Goal: Transaction & Acquisition: Purchase product/service

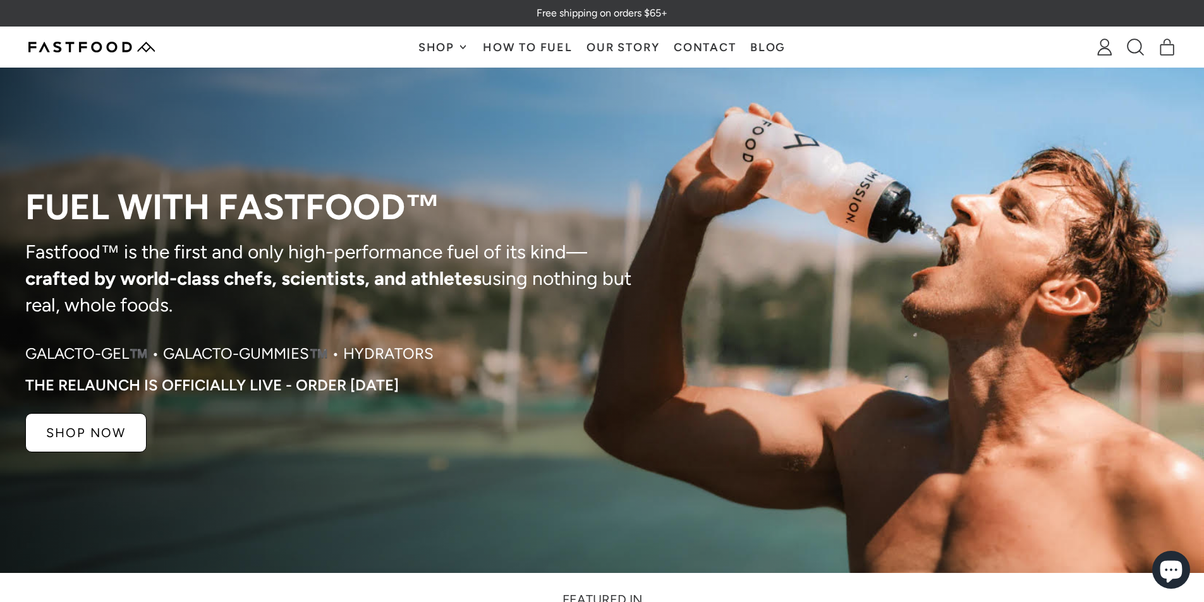
click at [444, 50] on span "Shop" at bounding box center [437, 47] width 39 height 11
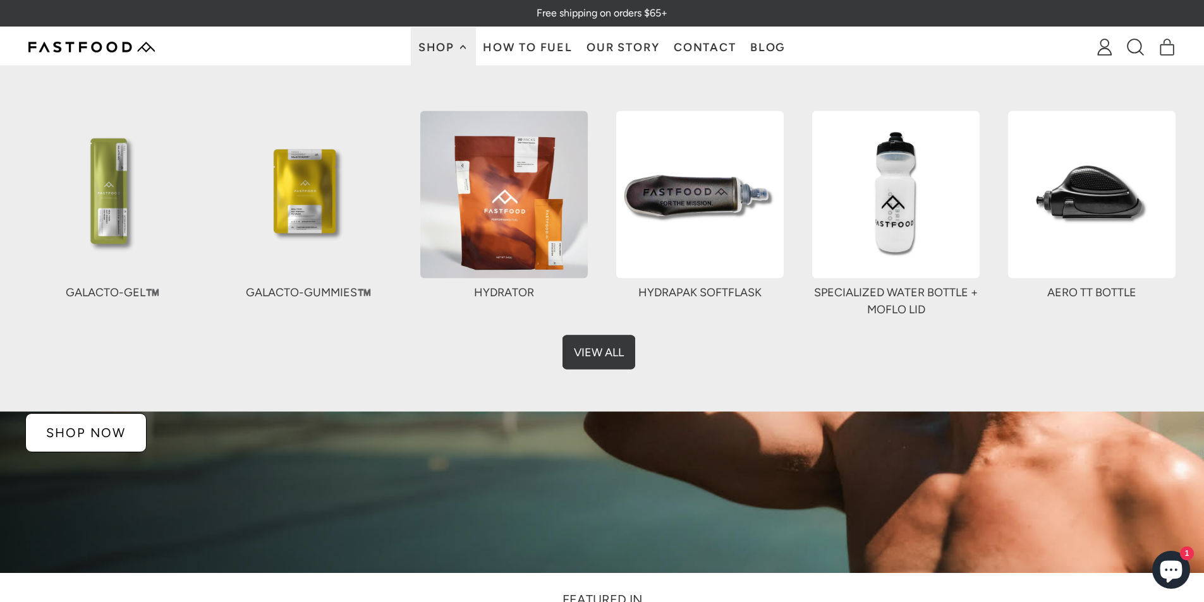
click at [596, 343] on link "View All" at bounding box center [601, 349] width 73 height 34
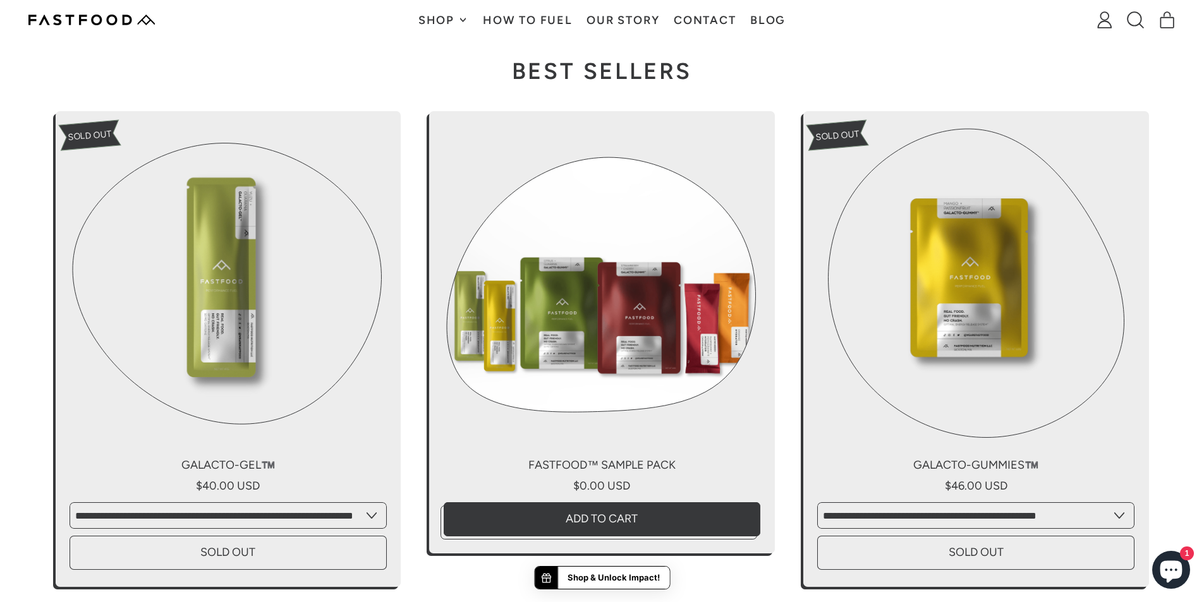
scroll to position [2654, 0]
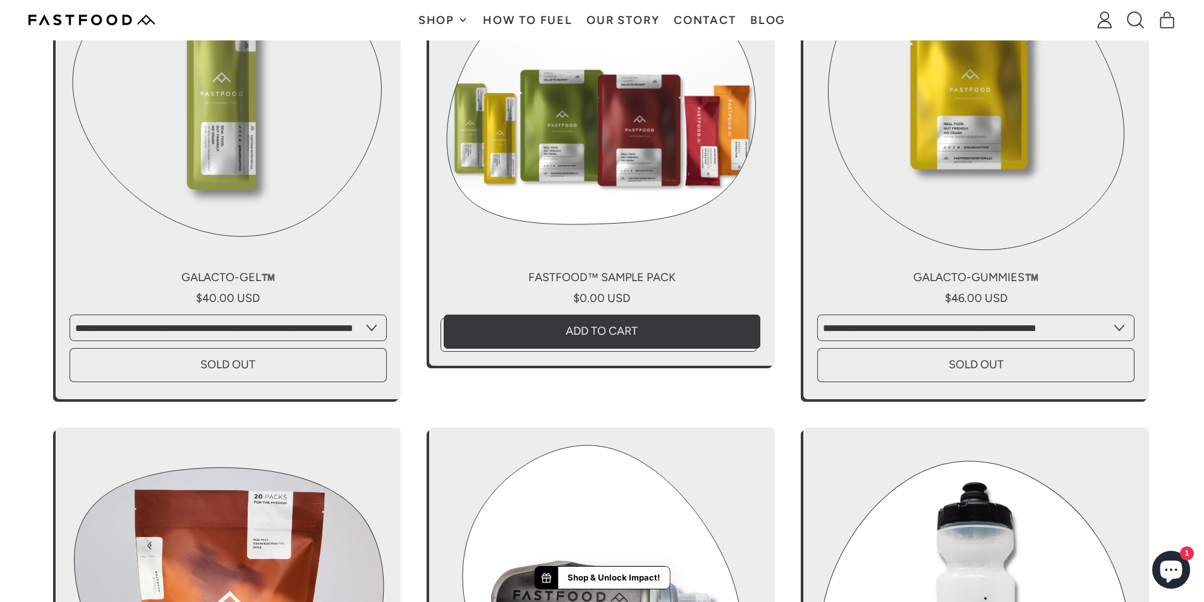
click at [612, 158] on link "Fastfood™ Sample Pack" at bounding box center [602, 145] width 346 height 442
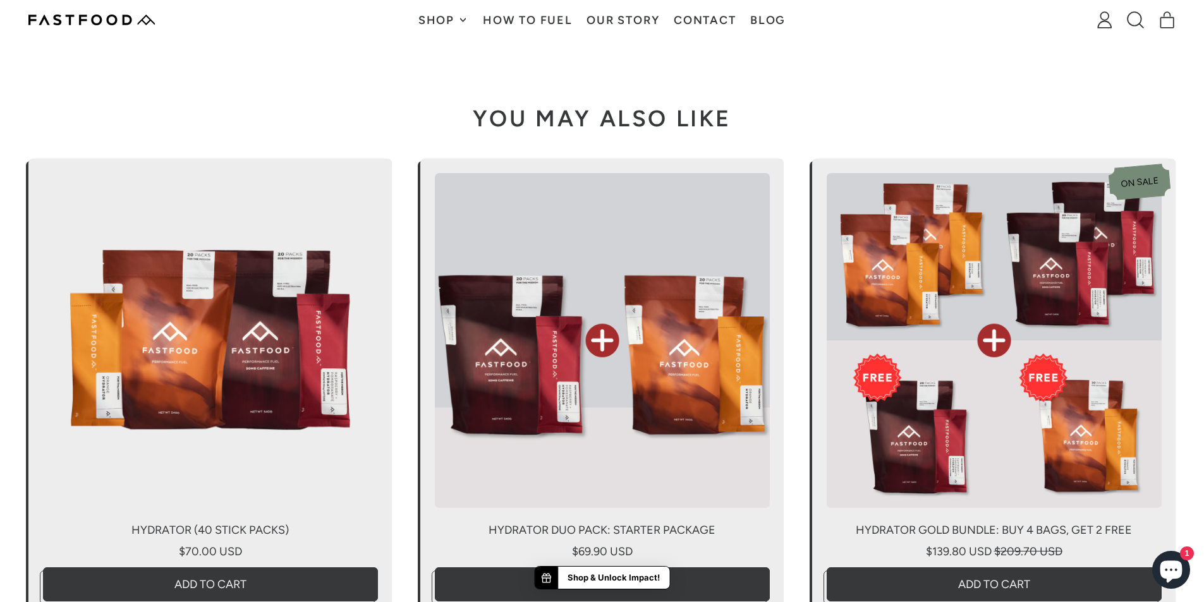
scroll to position [2864, 0]
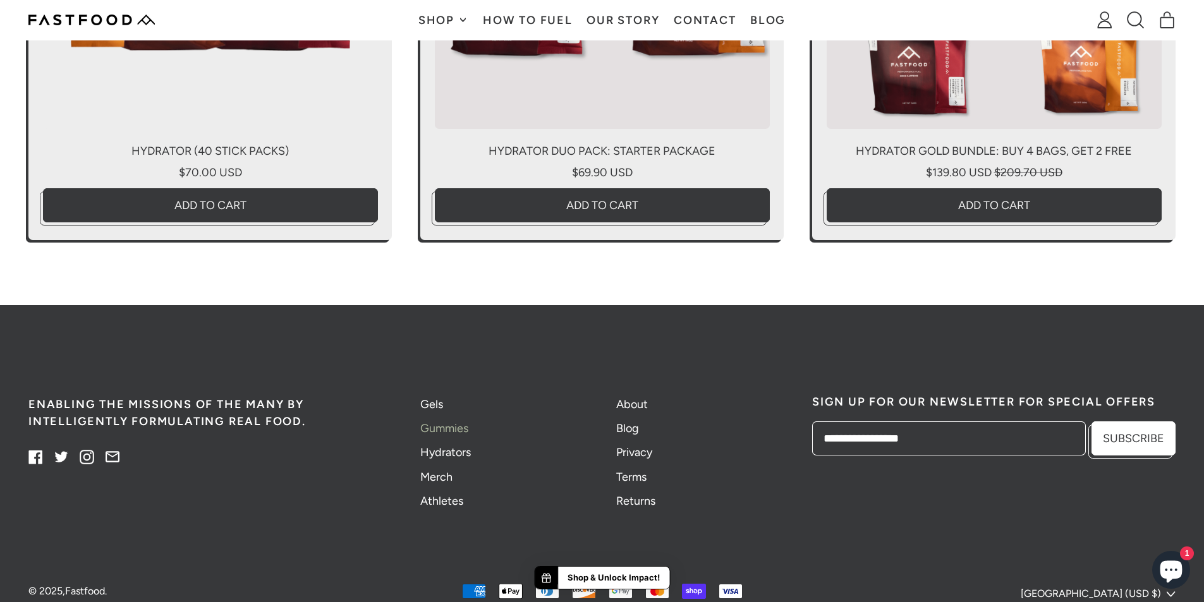
click at [461, 435] on link "Gummies" at bounding box center [444, 428] width 48 height 14
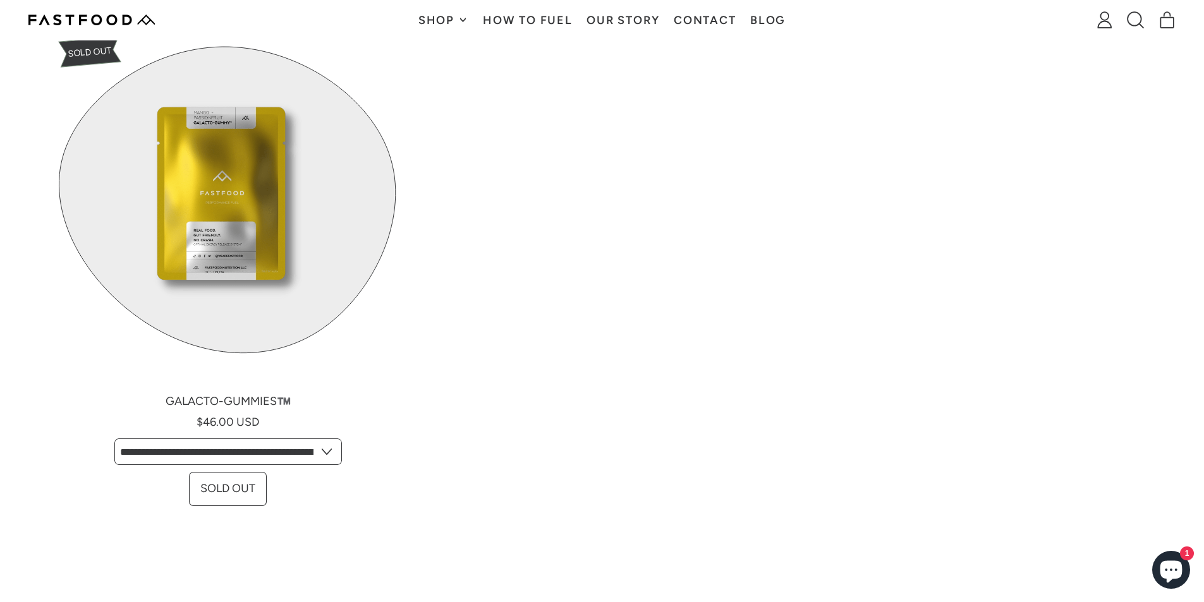
scroll to position [379, 0]
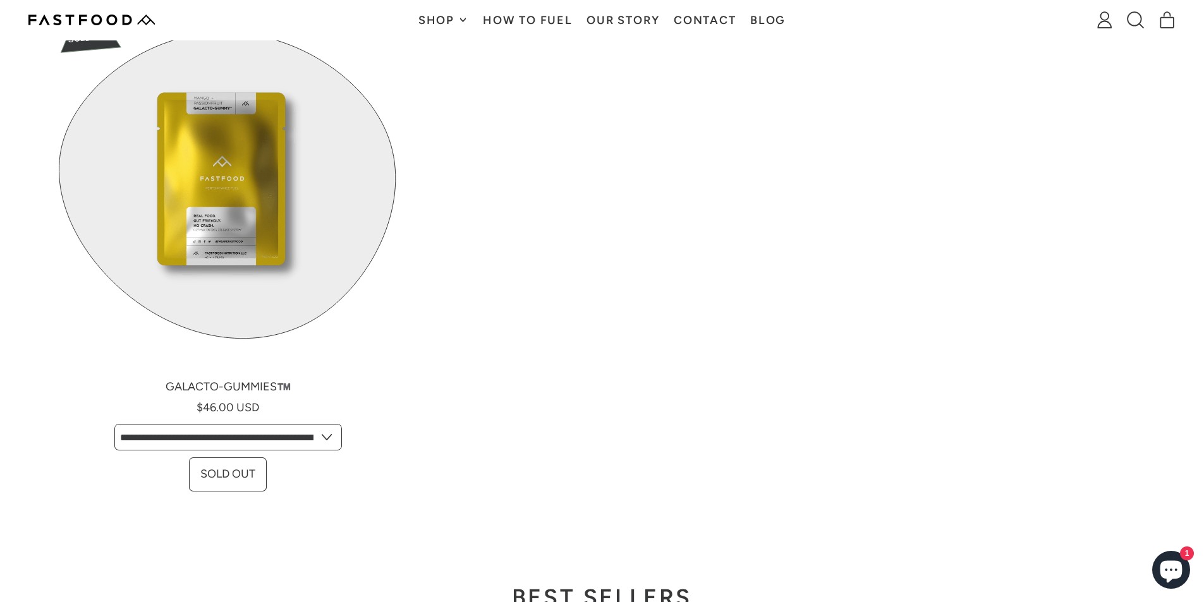
click at [250, 178] on link "Galacto-Gummies™️" at bounding box center [229, 253] width 346 height 481
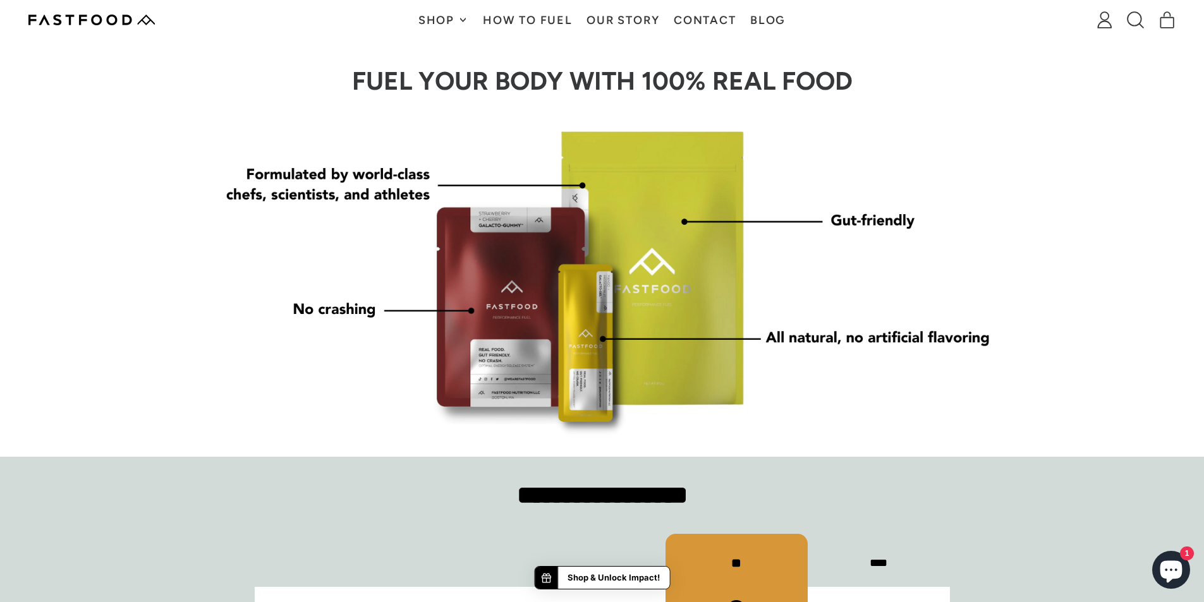
click at [706, 235] on img at bounding box center [602, 273] width 809 height 328
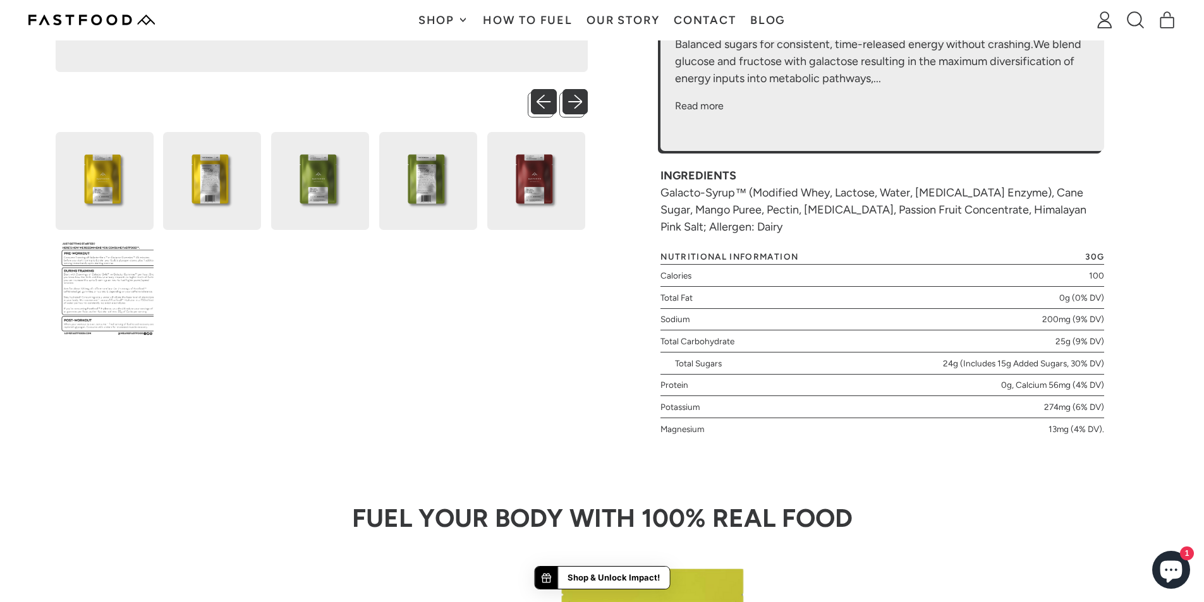
scroll to position [569, 0]
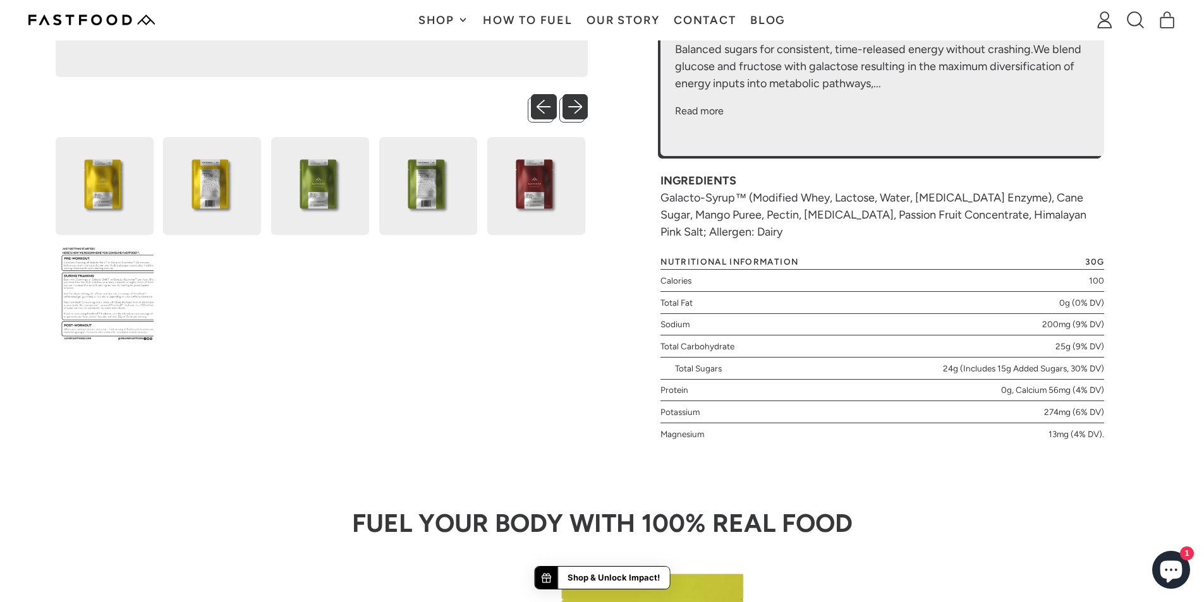
click at [443, 190] on img at bounding box center [428, 186] width 98 height 98
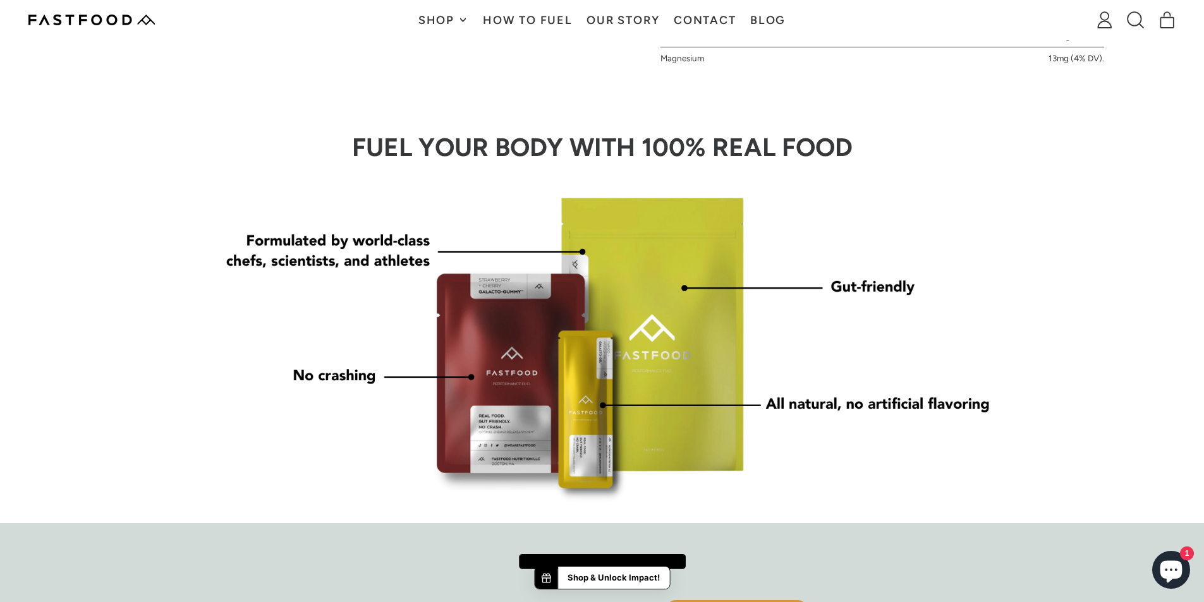
scroll to position [948, 0]
